Goal: Task Accomplishment & Management: Use online tool/utility

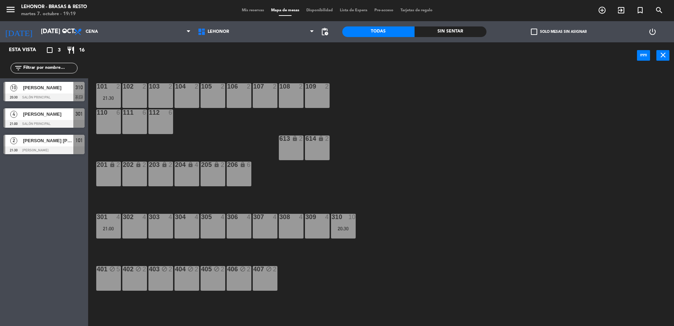
click at [51, 148] on div "2 [PERSON_NAME] [PERSON_NAME] 21:30 Mirador Oroño 101" at bounding box center [44, 144] width 88 height 26
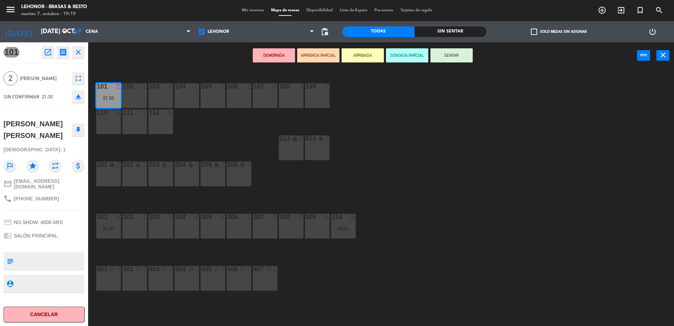
click at [243, 92] on div "106 2" at bounding box center [239, 95] width 25 height 25
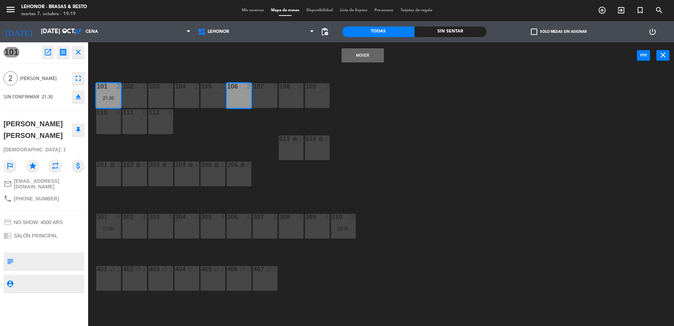
click at [366, 52] on button "Mover" at bounding box center [362, 55] width 42 height 14
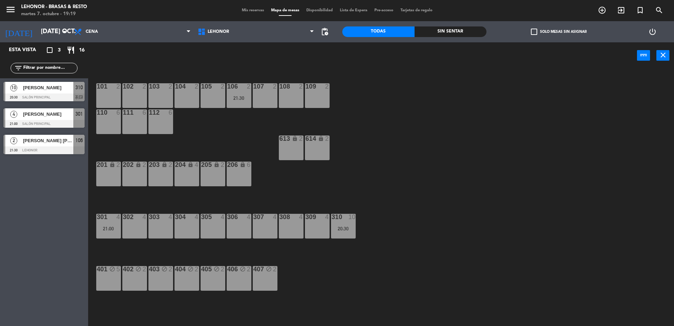
click at [453, 148] on div "101 2 102 2 103 2 104 2 105 2 106 2 21:30 107 2 108 2 109 2 110 6 111 6 112 6 6…" at bounding box center [384, 198] width 579 height 257
click at [567, 232] on div "101 2 102 2 103 2 104 2 105 2 106 2 21:30 107 2 108 2 109 2 110 6 111 6 112 6 6…" at bounding box center [384, 198] width 579 height 257
click at [243, 10] on span "Mis reservas" at bounding box center [252, 10] width 29 height 4
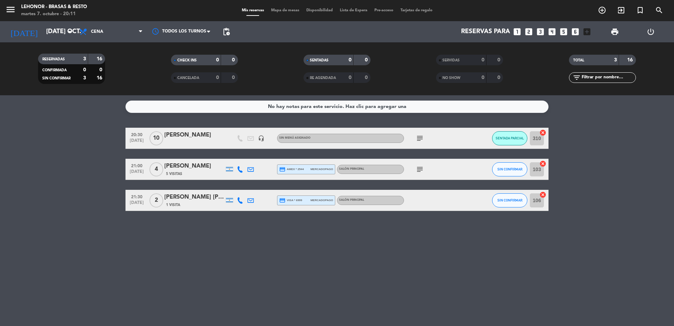
click at [420, 167] on icon "subject" at bounding box center [419, 169] width 8 height 8
click at [276, 12] on span "Mapa de mesas" at bounding box center [284, 10] width 35 height 4
